Goal: Task Accomplishment & Management: Use online tool/utility

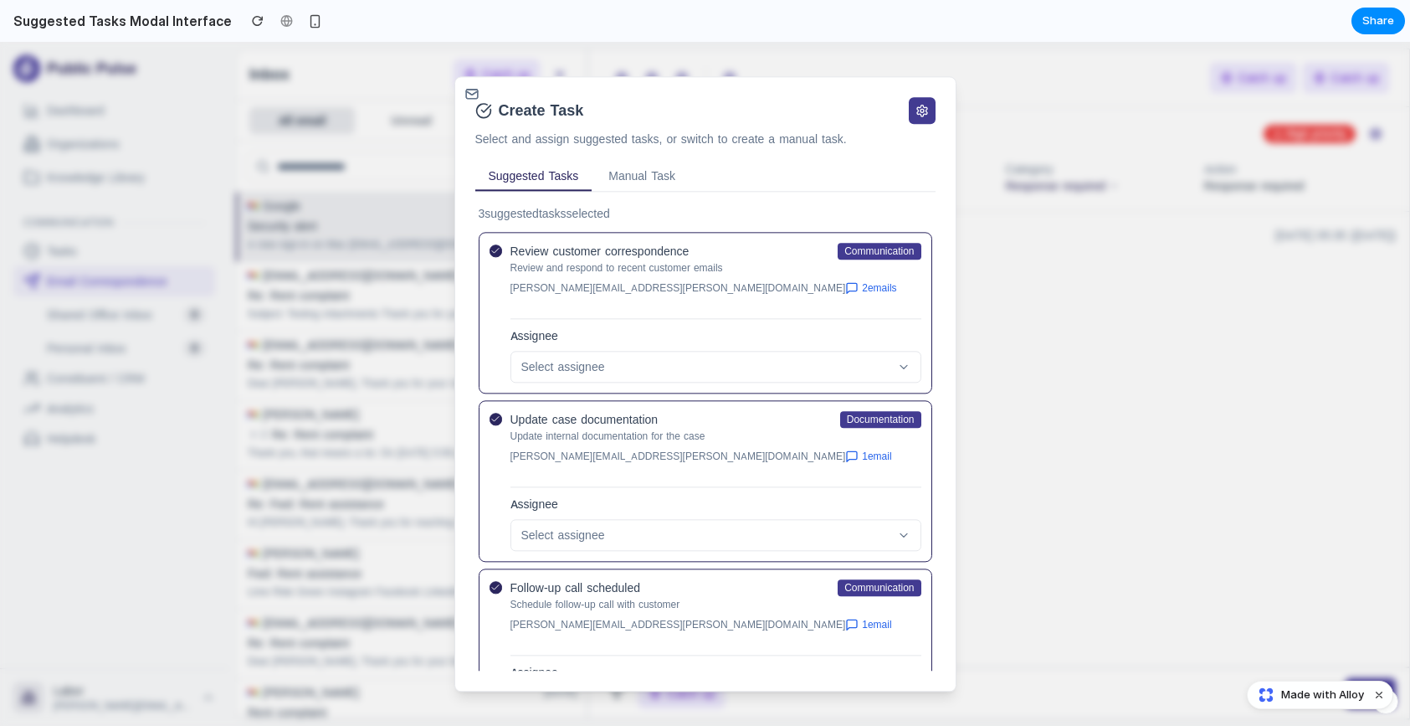
click at [921, 105] on button at bounding box center [922, 110] width 27 height 27
click at [1067, 162] on div at bounding box center [705, 384] width 1410 height 684
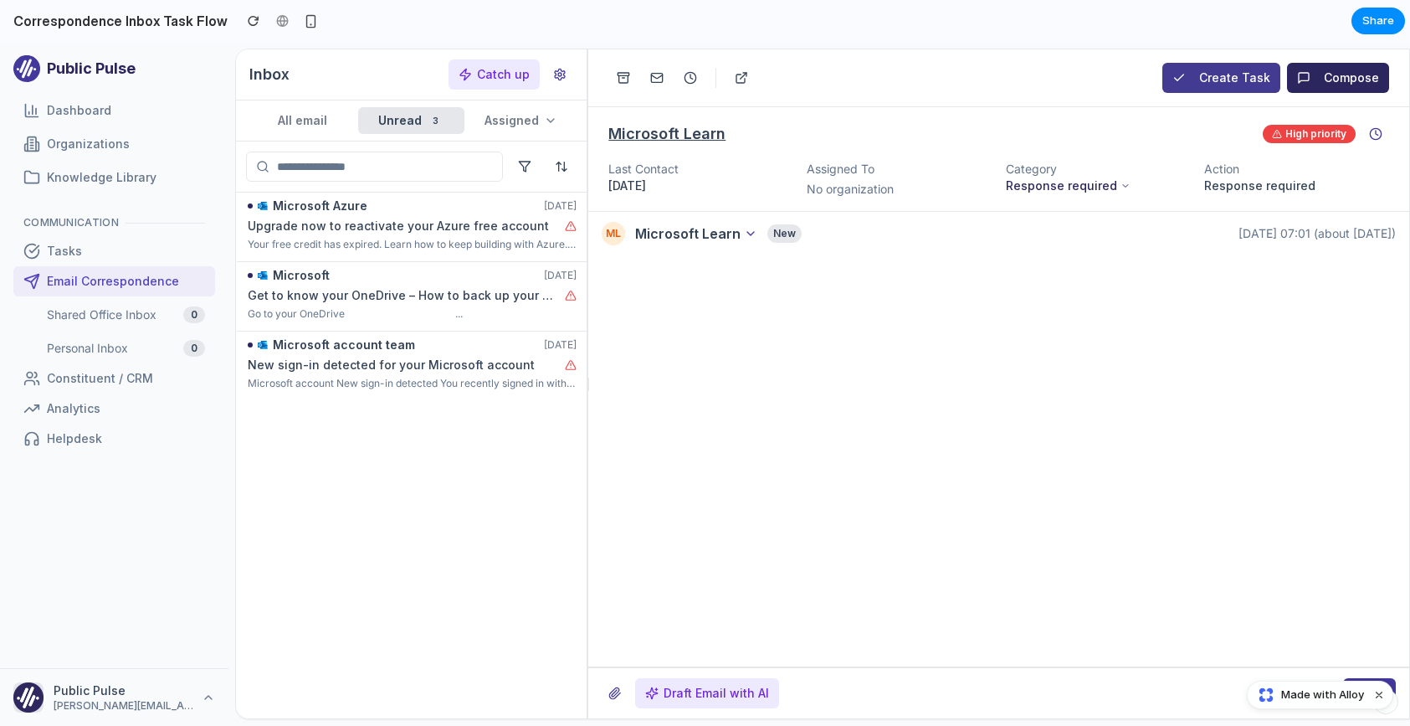
click at [1245, 70] on button "Create Task" at bounding box center [1222, 78] width 118 height 30
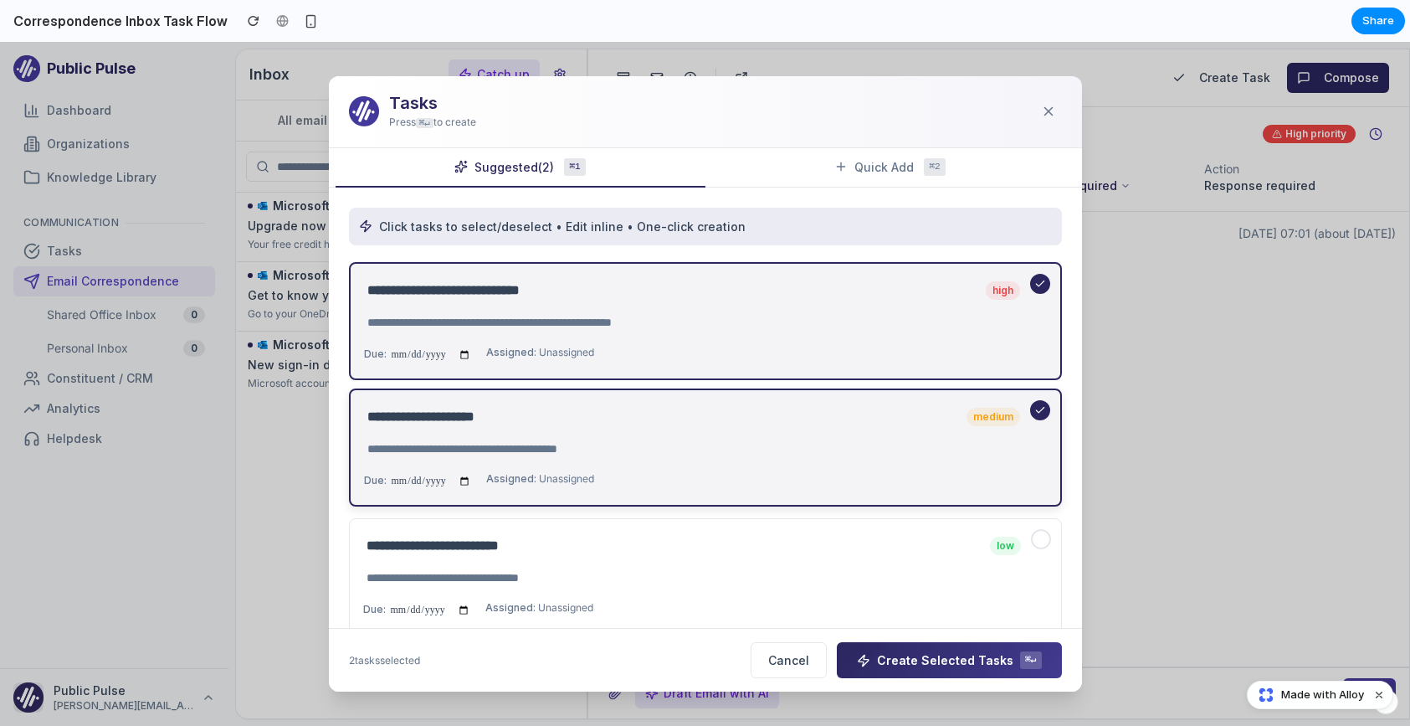
scroll to position [110, 0]
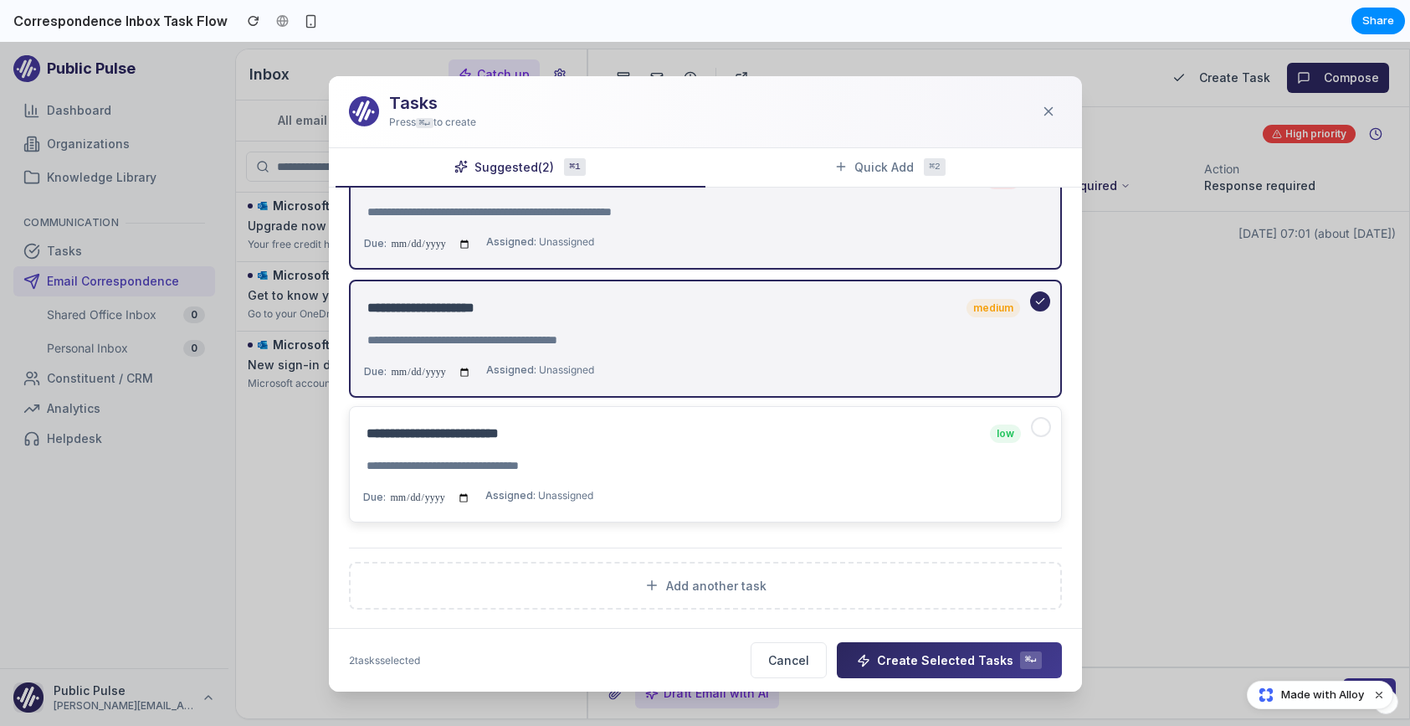
click at [1036, 444] on div "**********" at bounding box center [705, 464] width 685 height 88
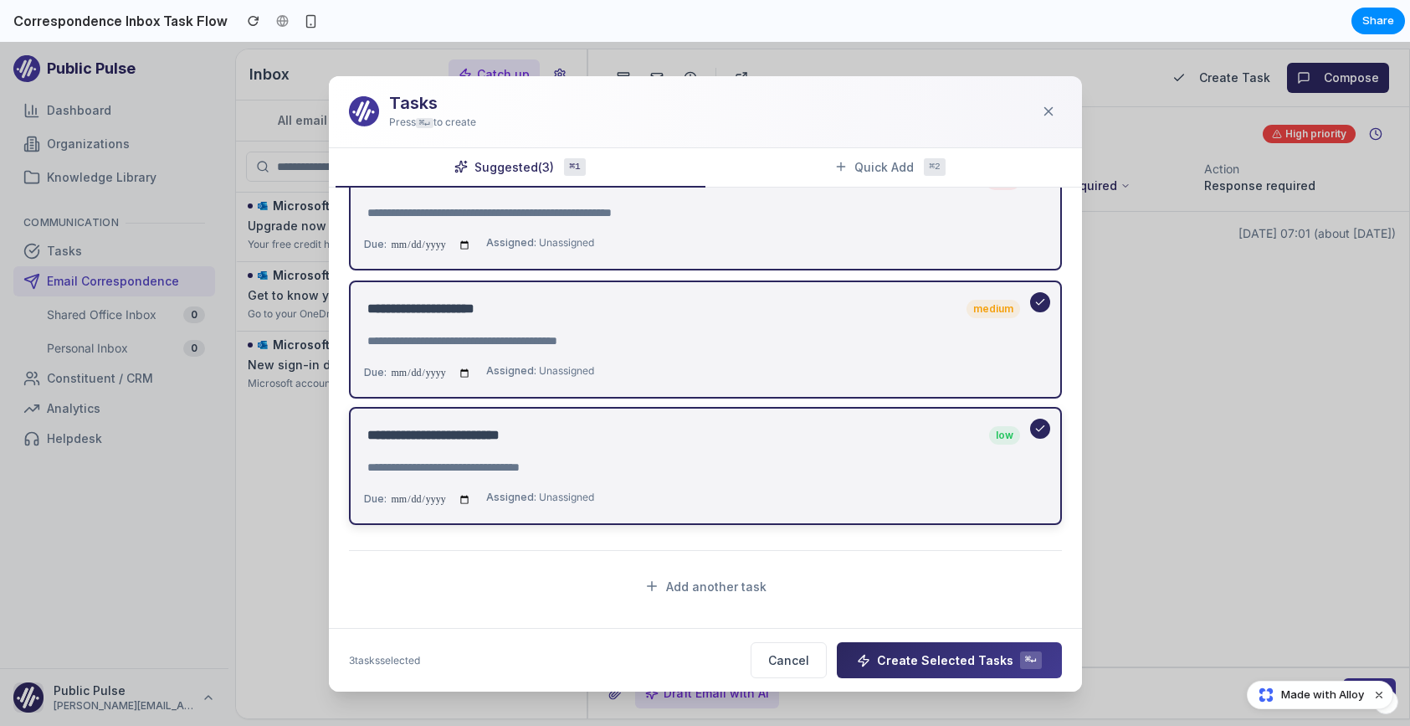
scroll to position [0, 0]
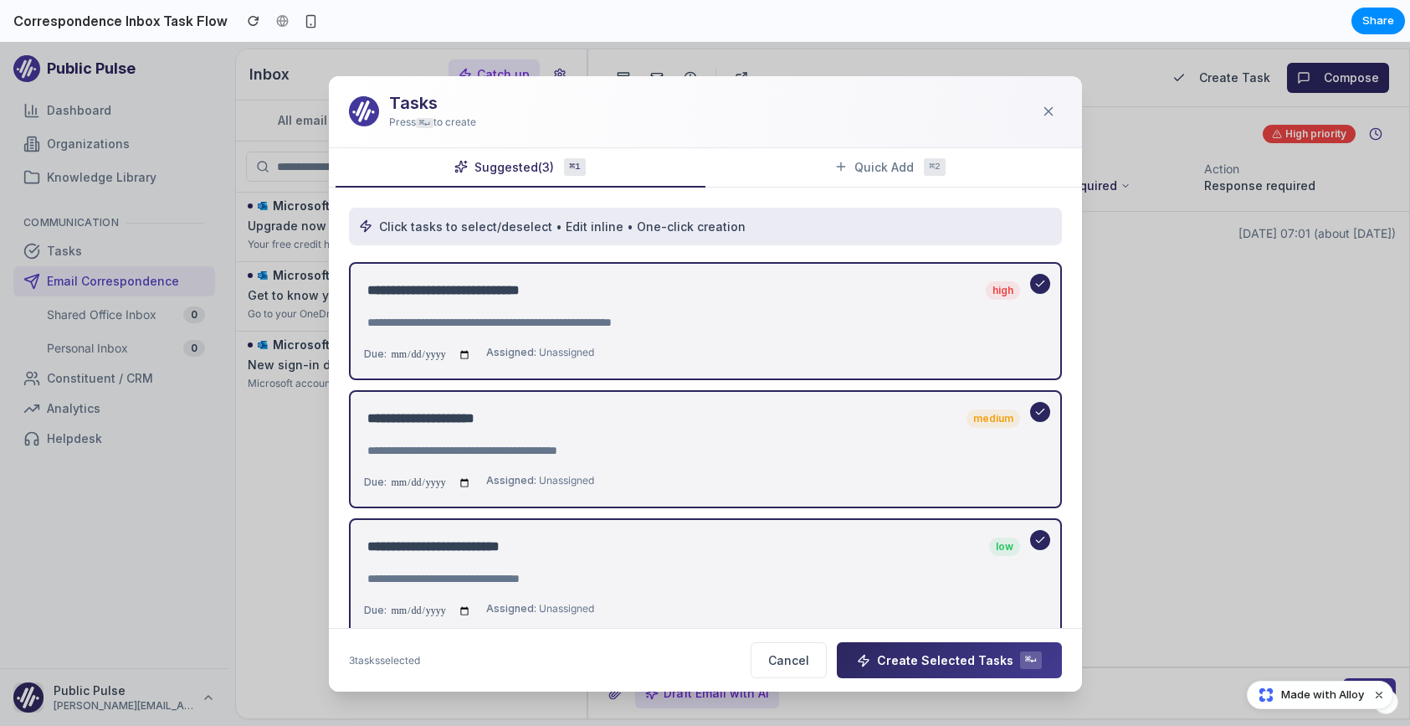
click at [842, 146] on div "Tasks Press ⌘↵ to create" at bounding box center [705, 112] width 753 height 72
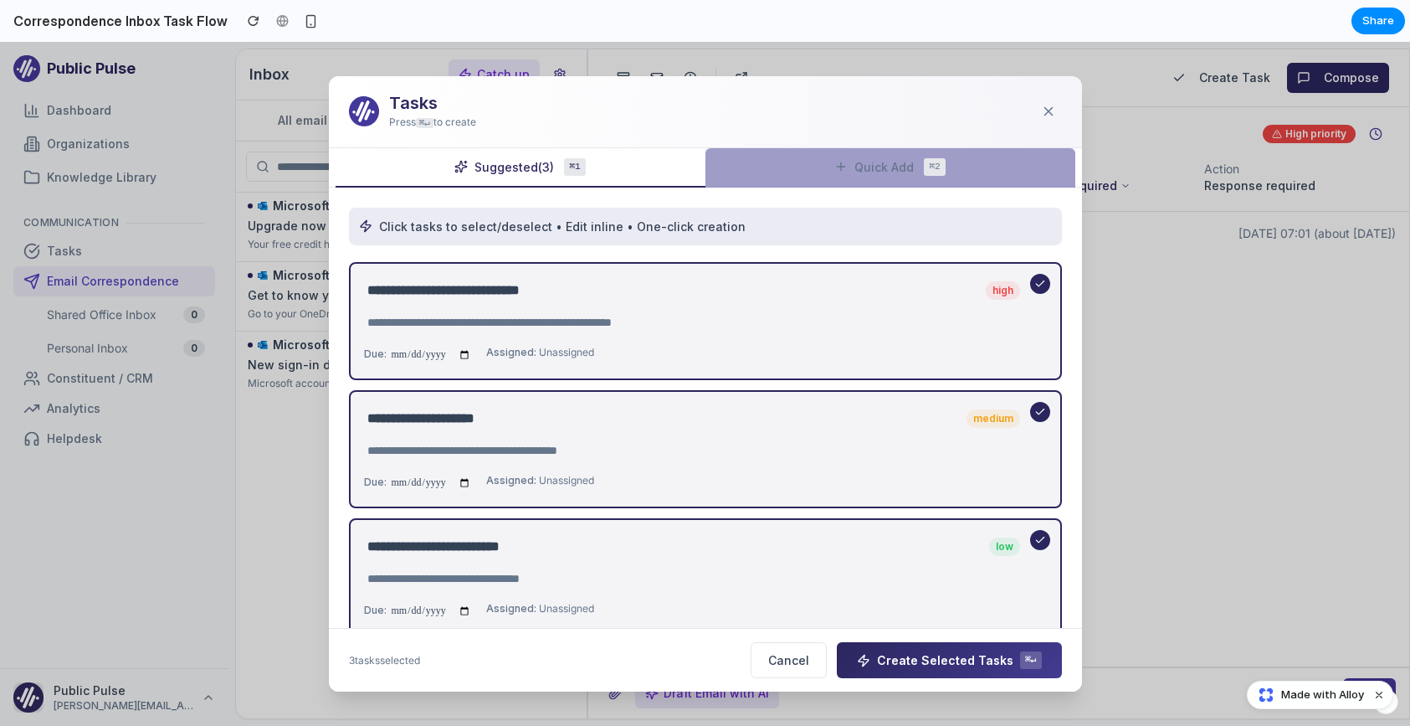
click at [835, 172] on icon at bounding box center [840, 166] width 13 height 13
select select "******"
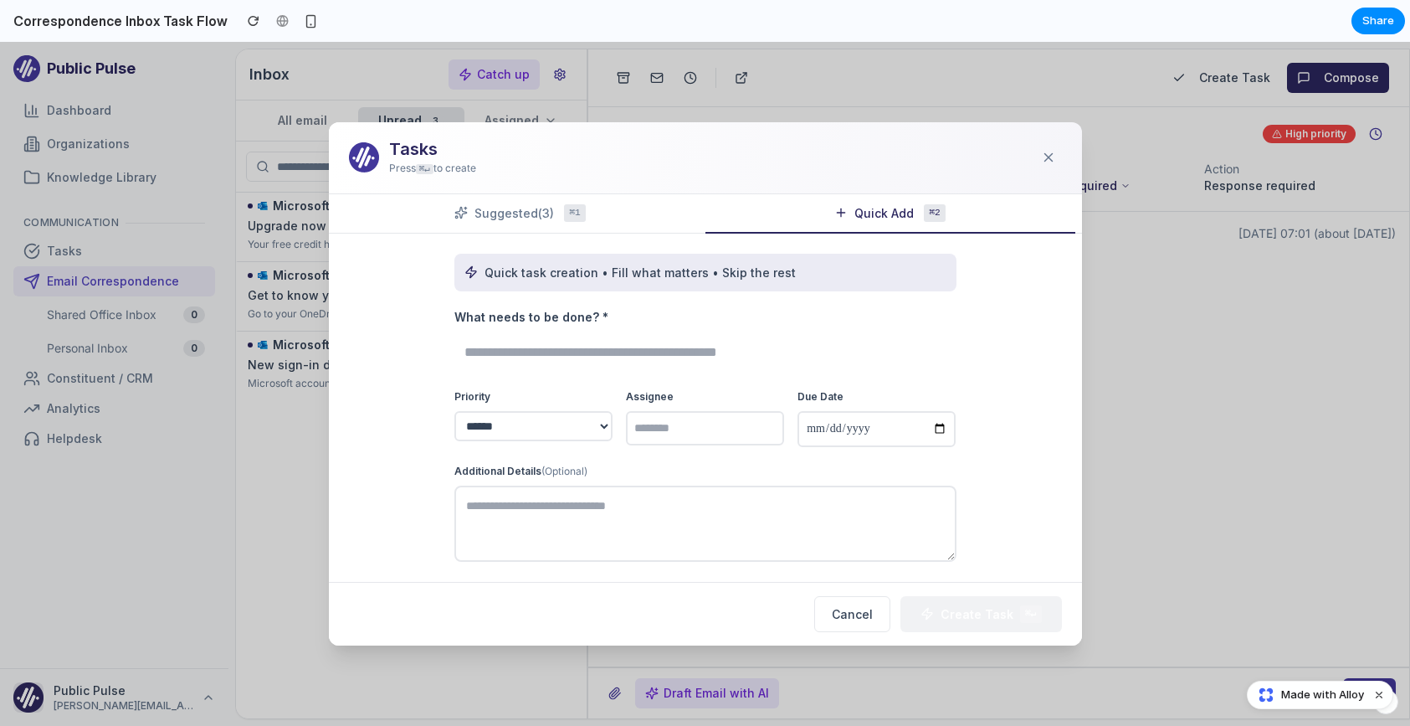
click at [516, 184] on div "Tasks Press ⌘↵ to create" at bounding box center [705, 158] width 753 height 72
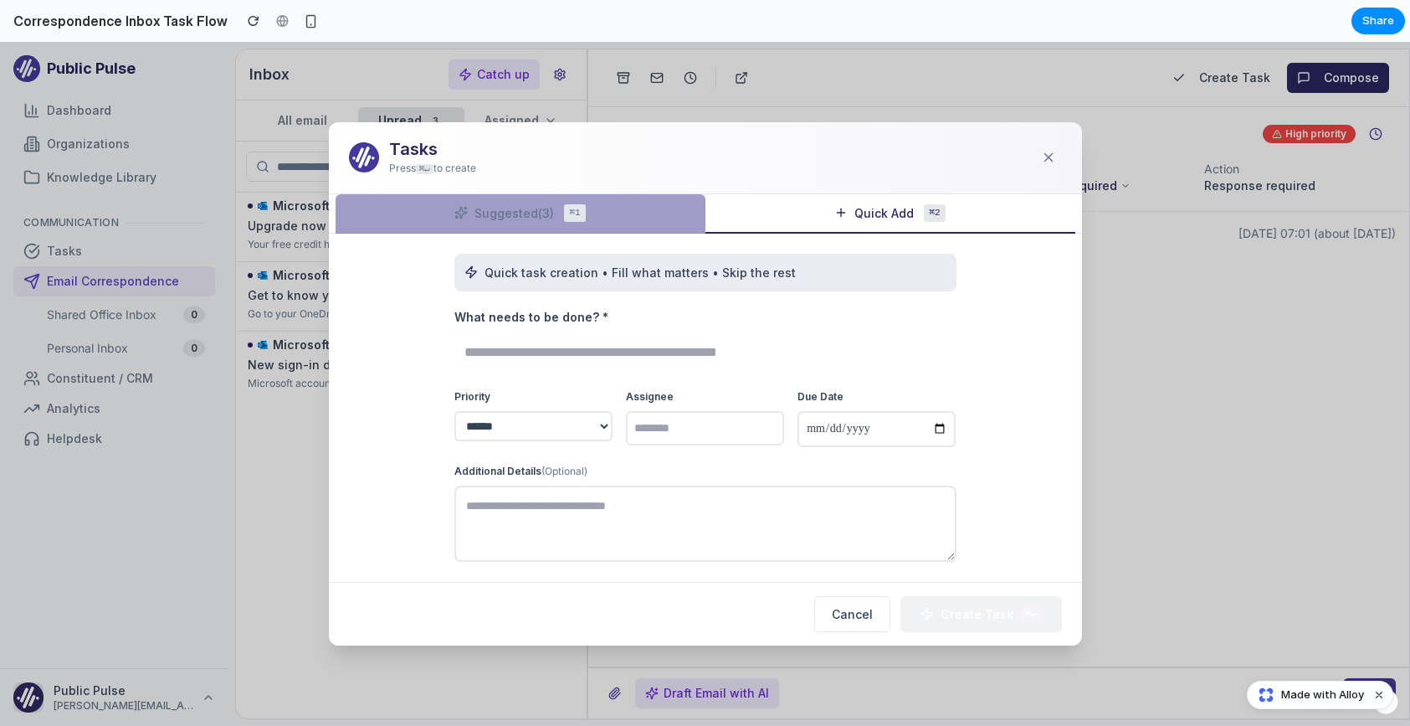
click at [516, 220] on button "Suggested (3) ⌘1" at bounding box center [521, 213] width 370 height 39
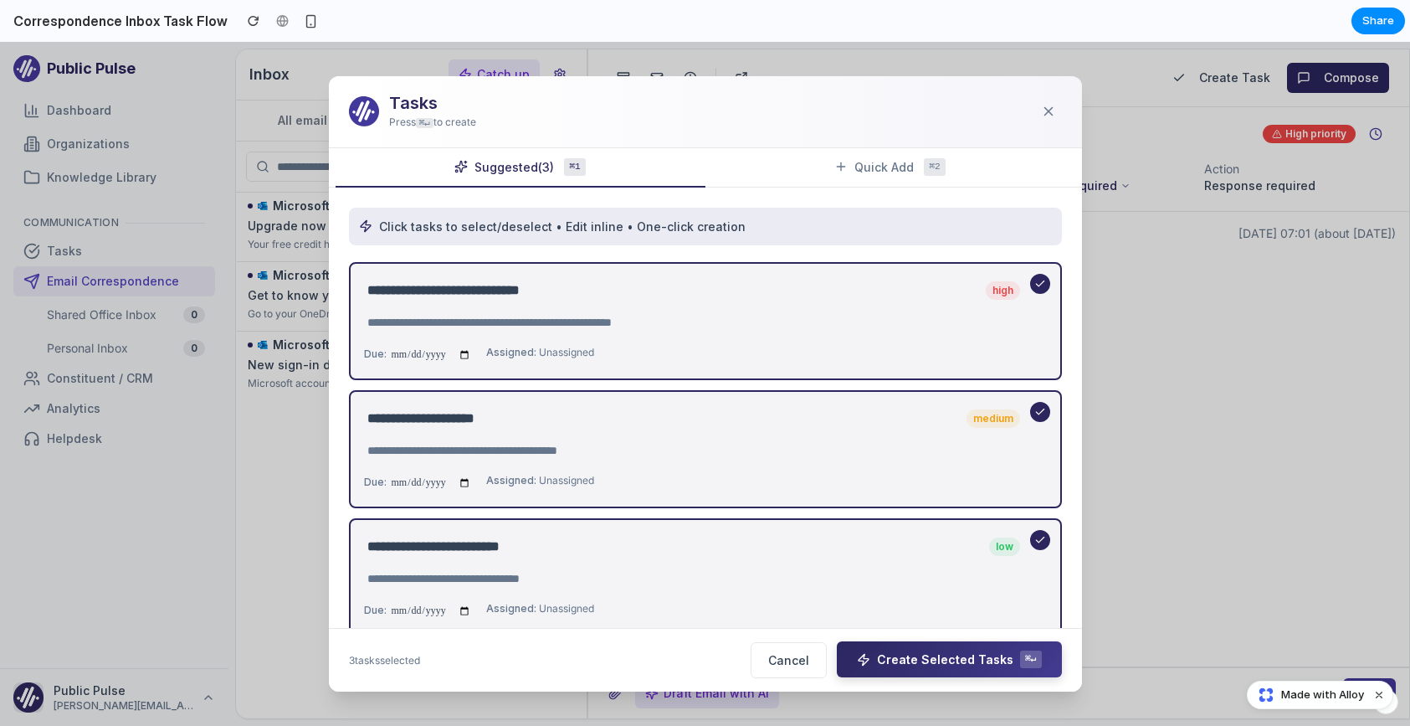
click at [930, 660] on button "Create Selected Tasks ⌘↵" at bounding box center [949, 659] width 224 height 36
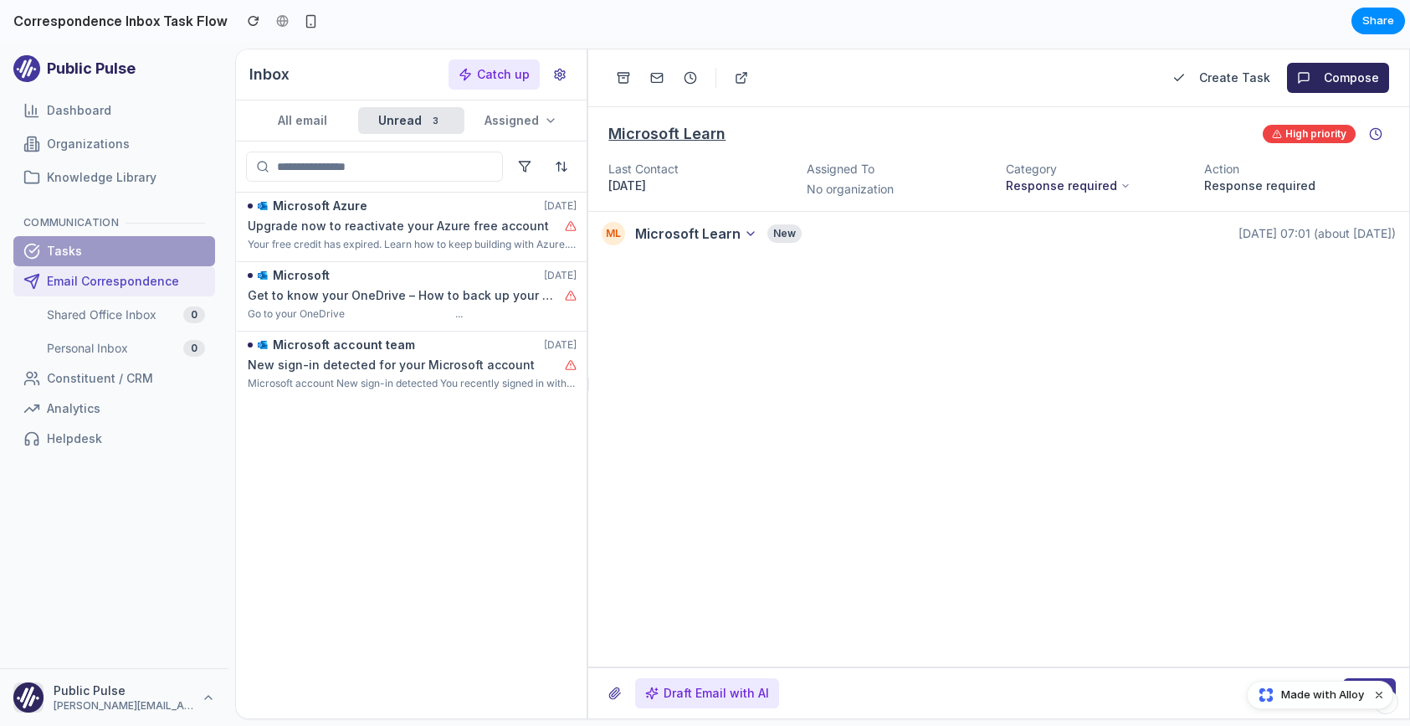
click at [112, 255] on link "Tasks" at bounding box center [114, 251] width 202 height 30
click at [511, 83] on button "Catch up" at bounding box center [494, 74] width 91 height 30
